Goal: Transaction & Acquisition: Purchase product/service

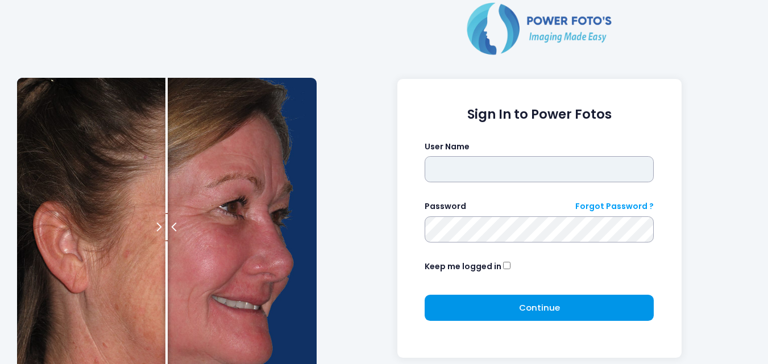
type input "**********"
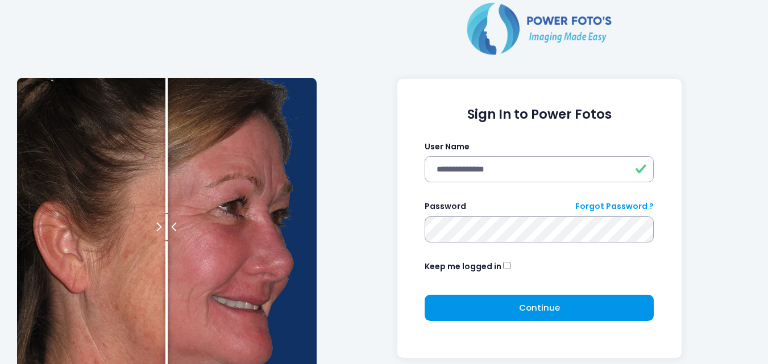
click at [630, 313] on button "Continue Please wait..." at bounding box center [538, 308] width 229 height 26
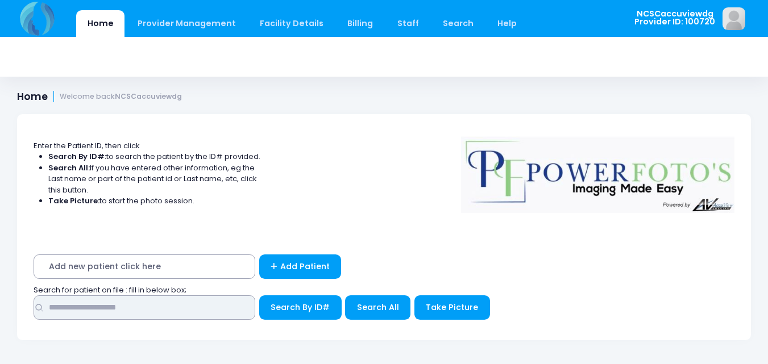
click at [138, 318] on input "text" at bounding box center [145, 307] width 222 height 24
type input "*****"
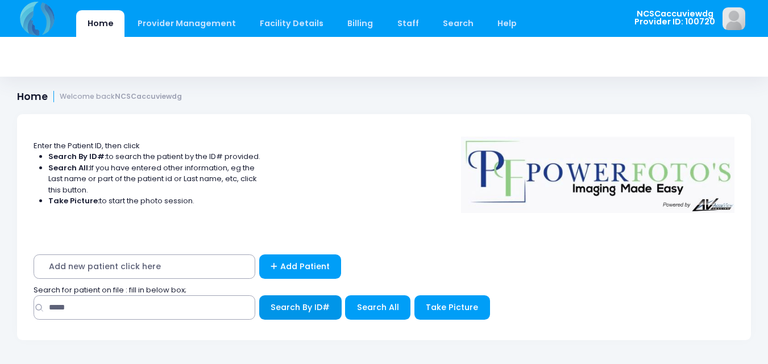
click at [339, 304] on button "Search By ID#" at bounding box center [300, 307] width 82 height 24
drag, startPoint x: 337, startPoint y: 306, endPoint x: 322, endPoint y: 307, distance: 14.8
click at [334, 306] on button "Search By ID#" at bounding box center [300, 307] width 82 height 24
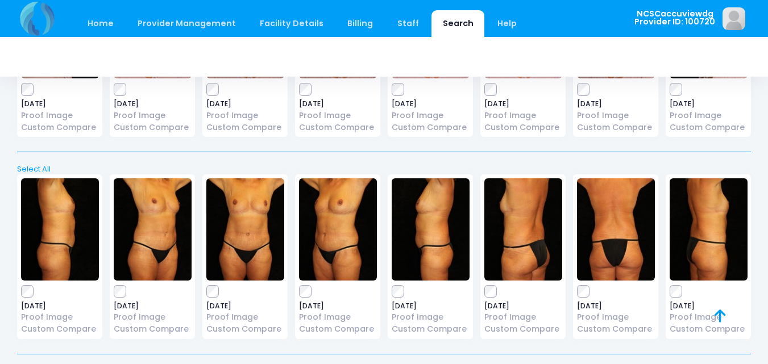
scroll to position [797, 0]
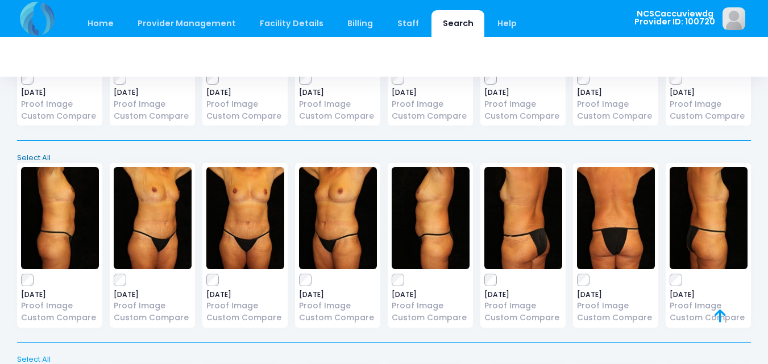
click at [35, 159] on link "Select All" at bounding box center [384, 157] width 741 height 11
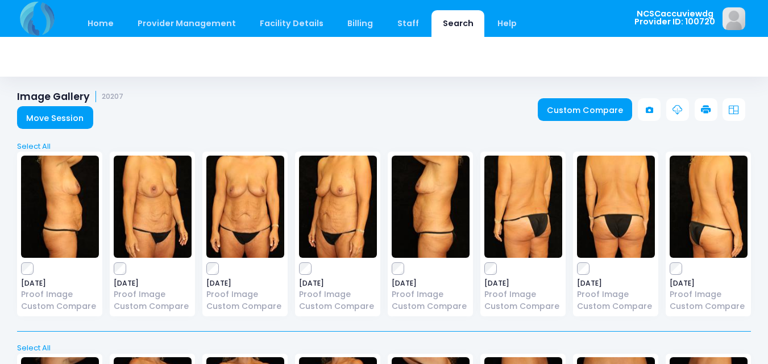
click at [709, 112] on icon at bounding box center [706, 110] width 10 height 10
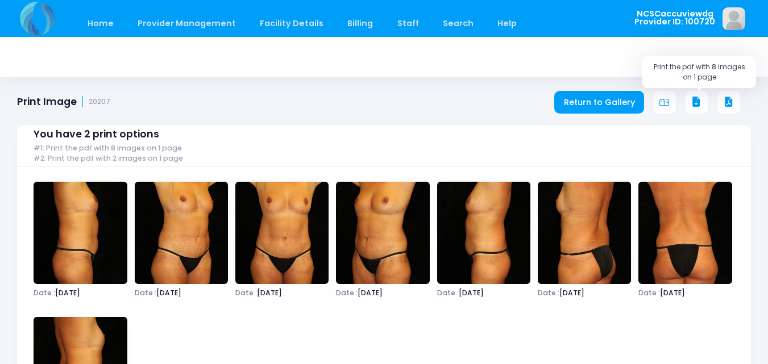
click at [694, 103] on icon at bounding box center [696, 102] width 10 height 10
click at [586, 86] on div "Print Image 20207 Return to Gallery" at bounding box center [384, 97] width 768 height 34
click at [586, 111] on div "You have 2 print options #1: Print the pdf with 8 images on 1 page #2: Print th…" at bounding box center [384, 284] width 734 height 352
click at [586, 103] on link "Return to Gallery" at bounding box center [599, 102] width 90 height 23
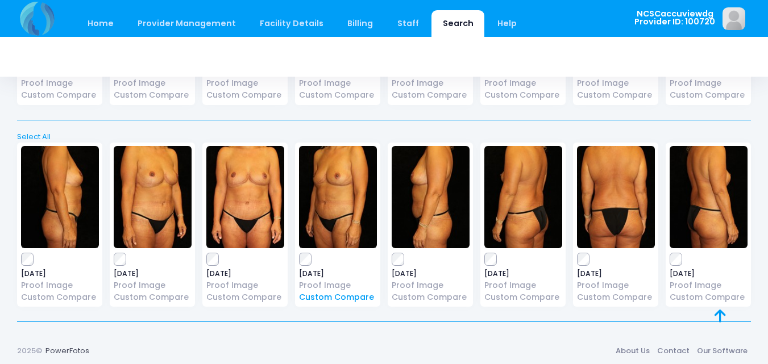
scroll to position [1024, 0]
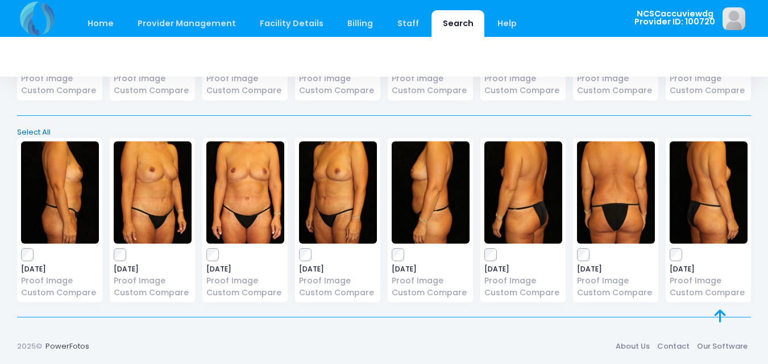
click at [28, 133] on link "Select All" at bounding box center [384, 132] width 741 height 11
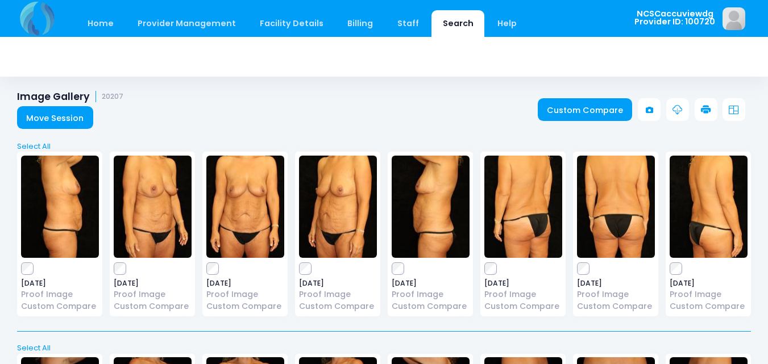
click at [706, 109] on icon at bounding box center [706, 110] width 10 height 10
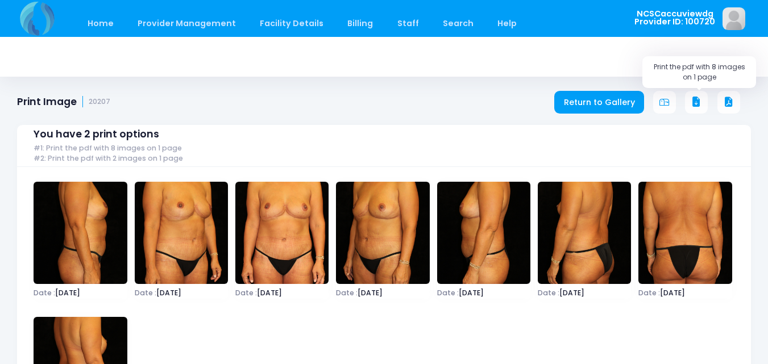
click at [695, 106] on icon at bounding box center [696, 102] width 10 height 10
click at [109, 20] on link "Home" at bounding box center [100, 23] width 48 height 27
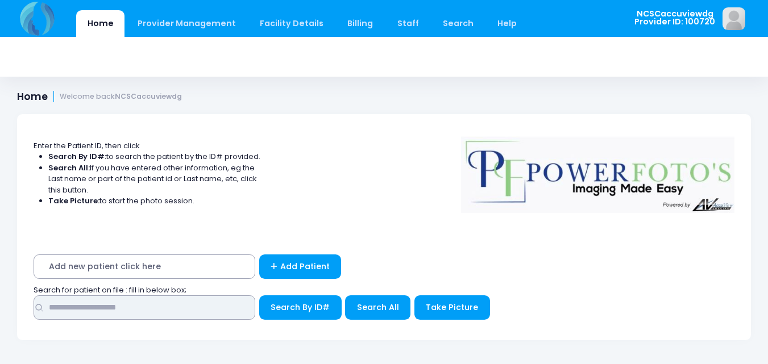
click at [184, 313] on input "text" at bounding box center [145, 307] width 222 height 24
type input "*****"
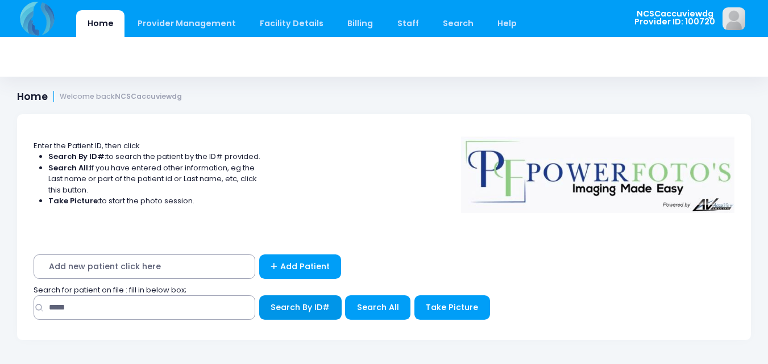
click at [325, 299] on button "Search By ID#" at bounding box center [300, 307] width 82 height 24
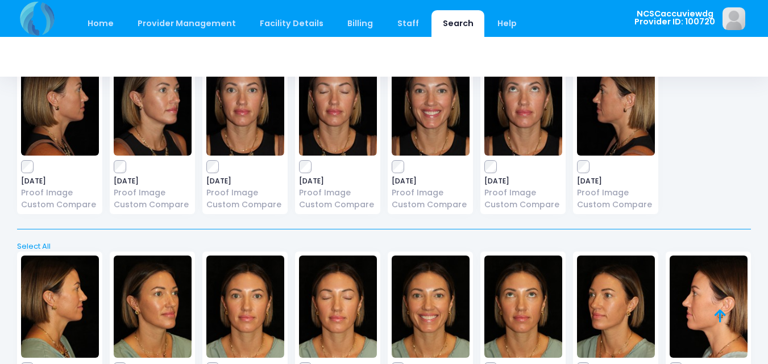
scroll to position [418, 0]
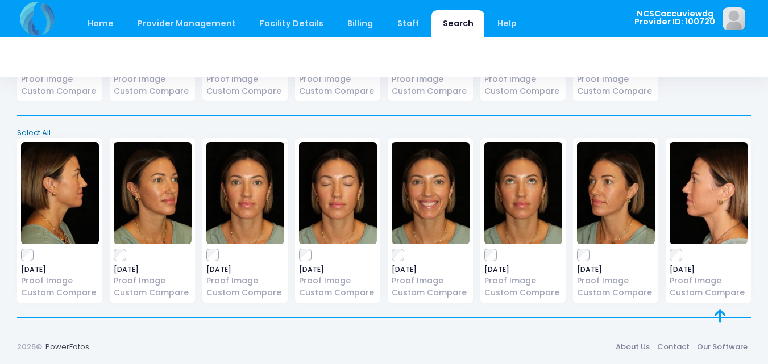
click at [35, 129] on link "Select All" at bounding box center [384, 132] width 741 height 11
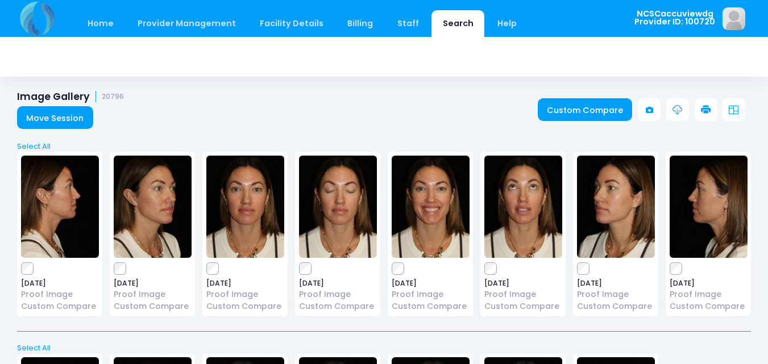
click at [703, 106] on icon at bounding box center [706, 110] width 10 height 10
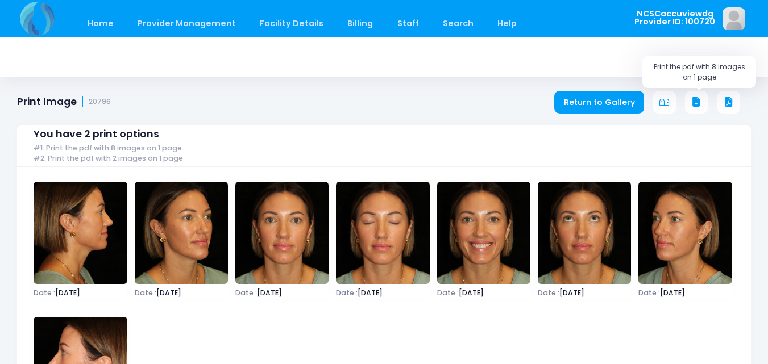
click at [701, 104] on icon at bounding box center [696, 102] width 10 height 10
click at [90, 23] on link "Home" at bounding box center [100, 23] width 48 height 27
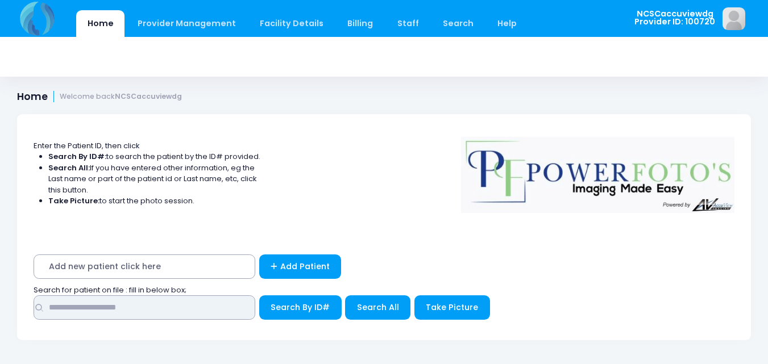
click at [149, 314] on input "text" at bounding box center [145, 307] width 222 height 24
type input "*****"
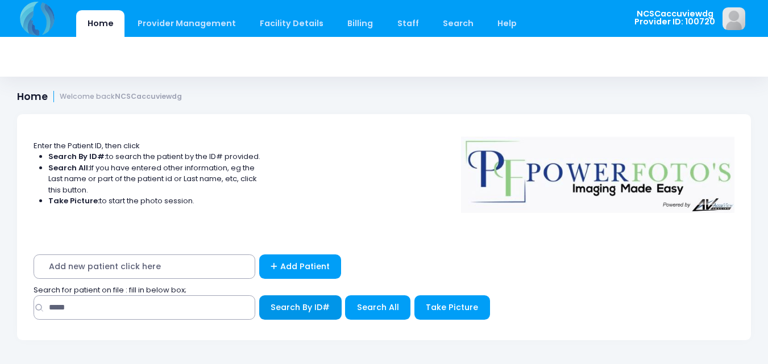
click at [283, 305] on span "Search By ID#" at bounding box center [299, 307] width 59 height 11
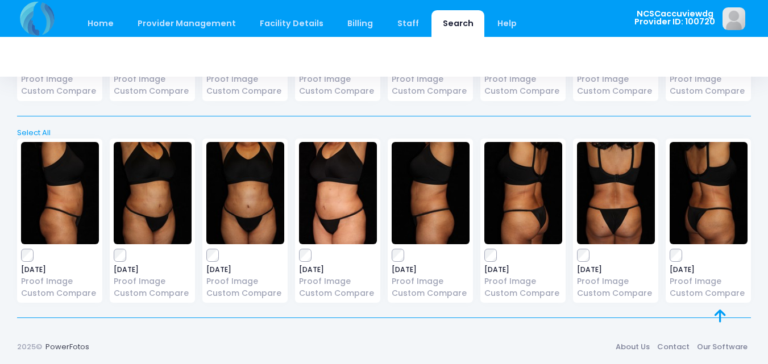
scroll to position [4660, 0]
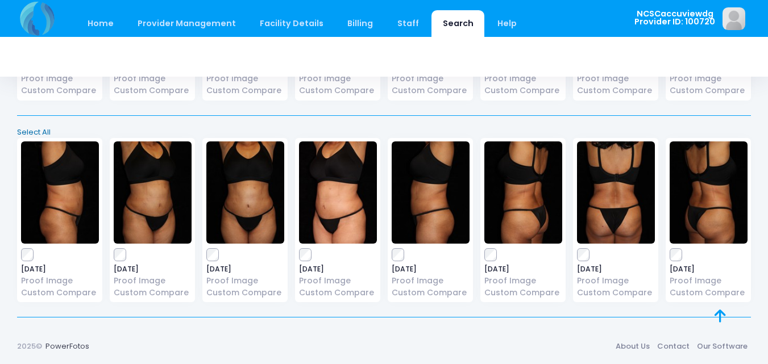
click at [39, 128] on link "Select All" at bounding box center [384, 132] width 741 height 11
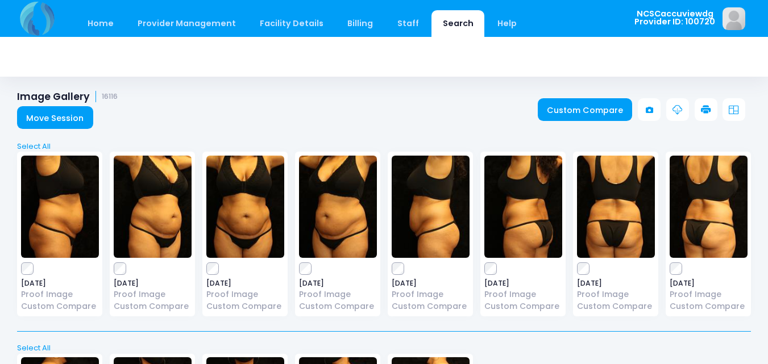
click at [701, 103] on link at bounding box center [705, 109] width 23 height 23
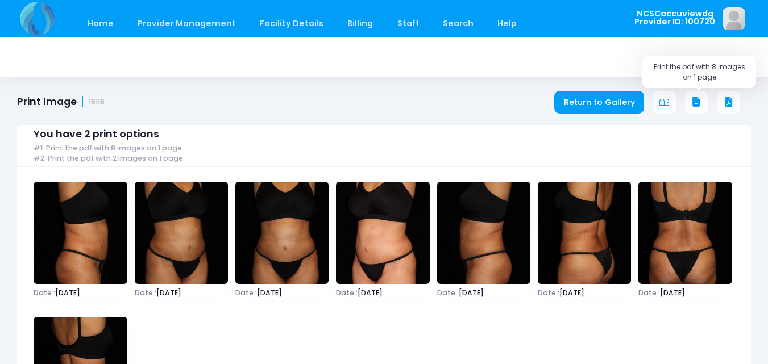
click at [695, 101] on icon at bounding box center [696, 102] width 10 height 10
click at [584, 97] on link "Return to Gallery" at bounding box center [599, 102] width 90 height 23
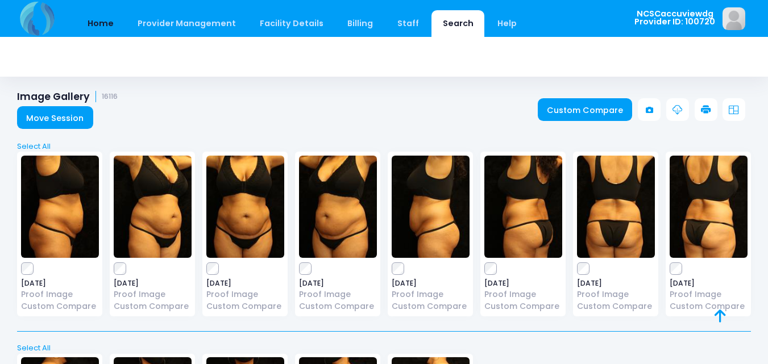
click at [108, 20] on link "Home" at bounding box center [100, 23] width 48 height 27
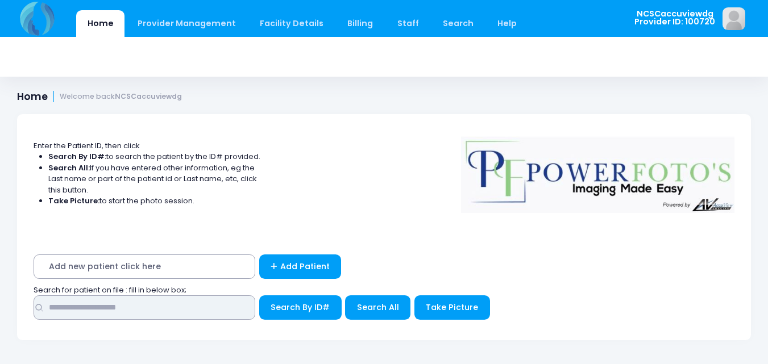
click at [211, 302] on input "text" at bounding box center [145, 307] width 222 height 24
type input "*****"
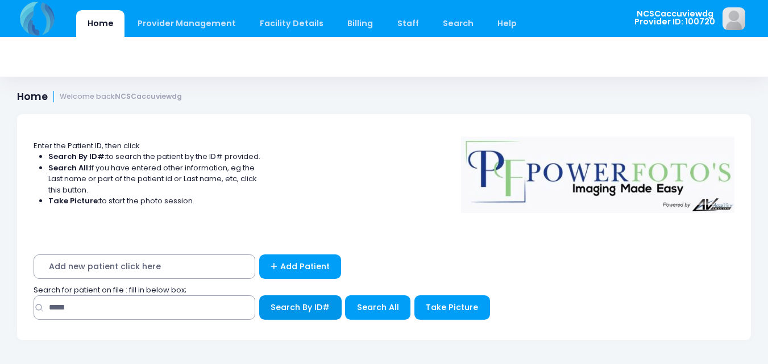
click at [307, 311] on span "Search By ID#" at bounding box center [299, 307] width 59 height 11
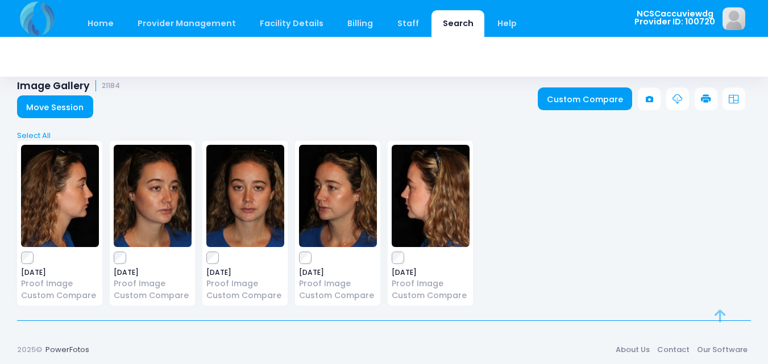
scroll to position [14, 0]
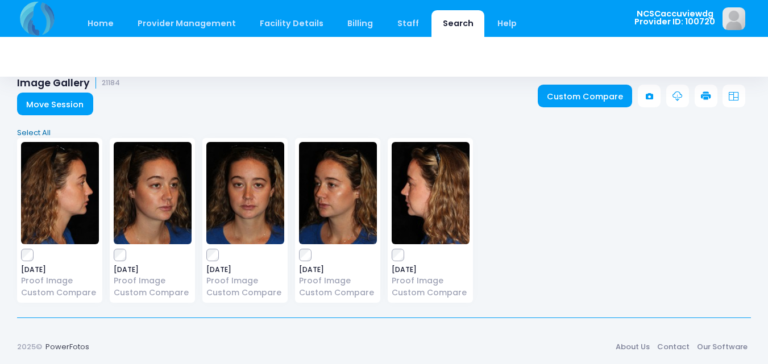
click at [40, 131] on link "Select All" at bounding box center [384, 132] width 741 height 11
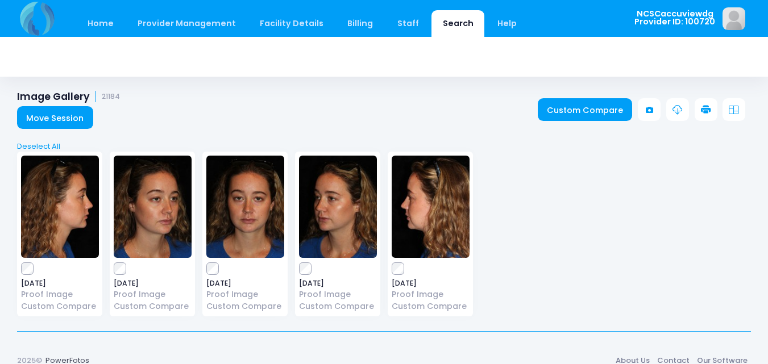
click at [709, 110] on icon at bounding box center [706, 110] width 10 height 10
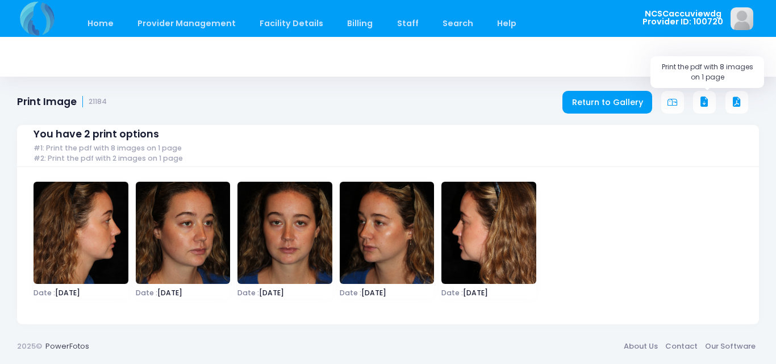
click at [707, 101] on icon at bounding box center [704, 102] width 10 height 10
click at [101, 21] on link "Home" at bounding box center [100, 23] width 48 height 27
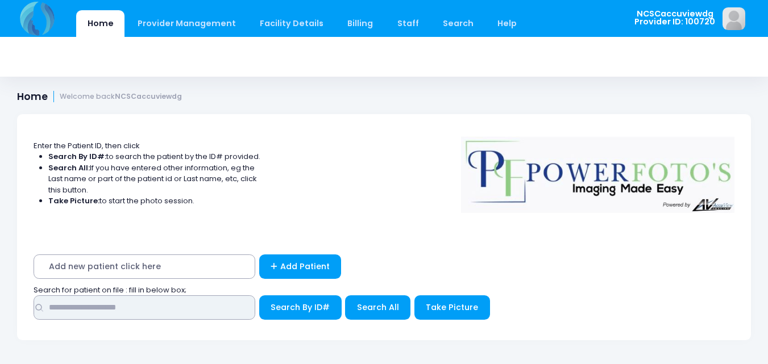
click at [143, 314] on input "text" at bounding box center [145, 307] width 222 height 24
type input "*****"
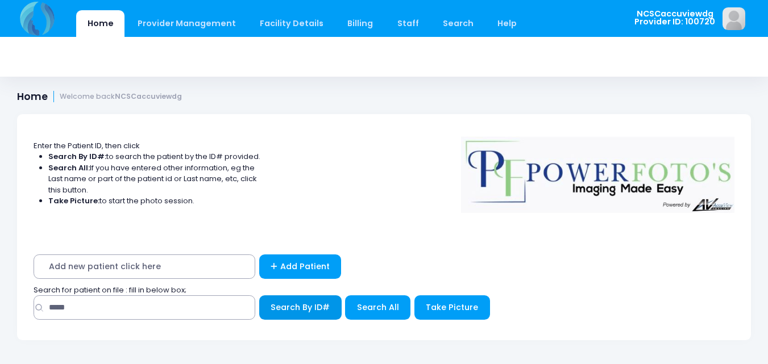
click at [313, 307] on span "Search By ID#" at bounding box center [299, 307] width 59 height 11
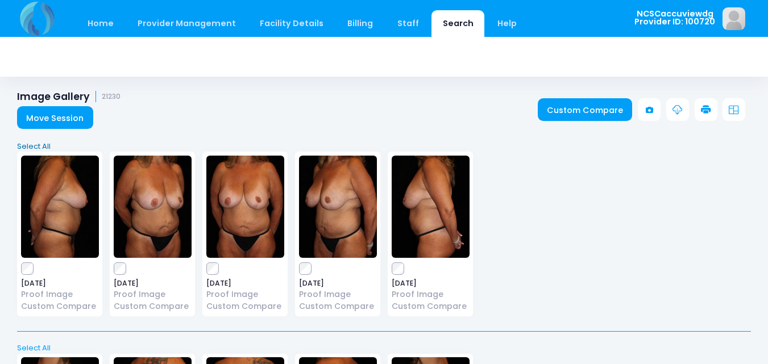
click at [32, 146] on link "Select All" at bounding box center [384, 146] width 741 height 11
click at [709, 107] on icon at bounding box center [706, 110] width 10 height 10
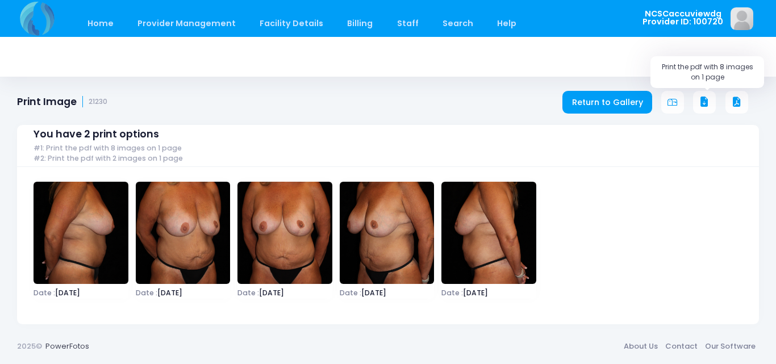
click at [704, 103] on icon at bounding box center [704, 102] width 10 height 10
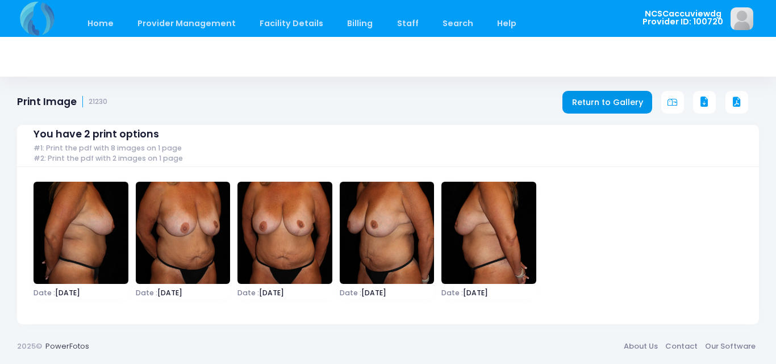
click at [580, 104] on link "Return to Gallery" at bounding box center [608, 102] width 90 height 23
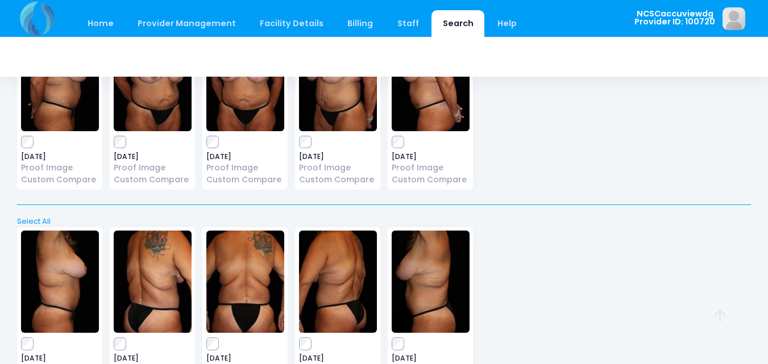
scroll to position [216, 0]
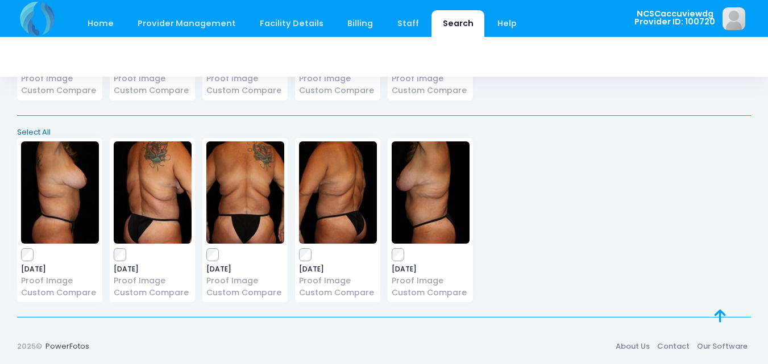
click at [39, 128] on link "Select All" at bounding box center [384, 132] width 741 height 11
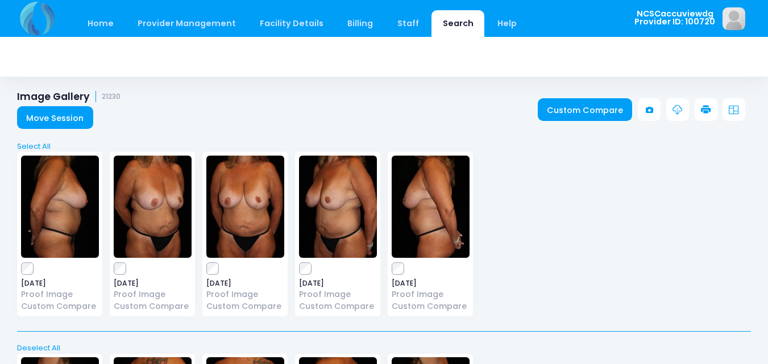
click at [702, 107] on icon at bounding box center [706, 110] width 10 height 10
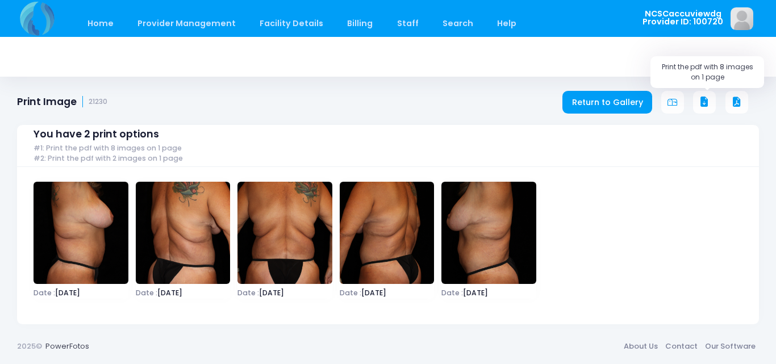
click at [710, 97] on button at bounding box center [704, 102] width 23 height 23
click at [119, 19] on link "Home" at bounding box center [100, 23] width 48 height 27
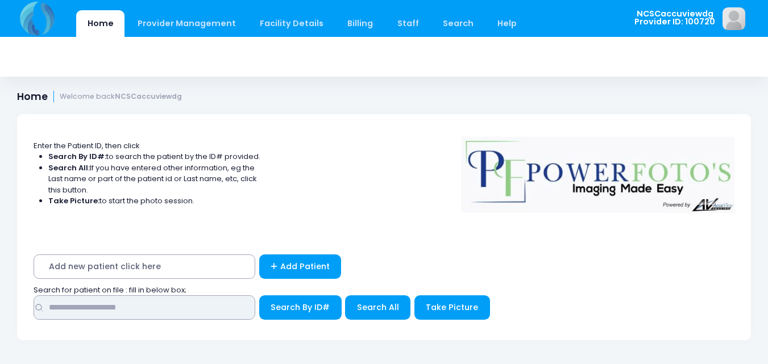
click at [138, 309] on input "text" at bounding box center [145, 307] width 222 height 24
